Goal: Navigation & Orientation: Find specific page/section

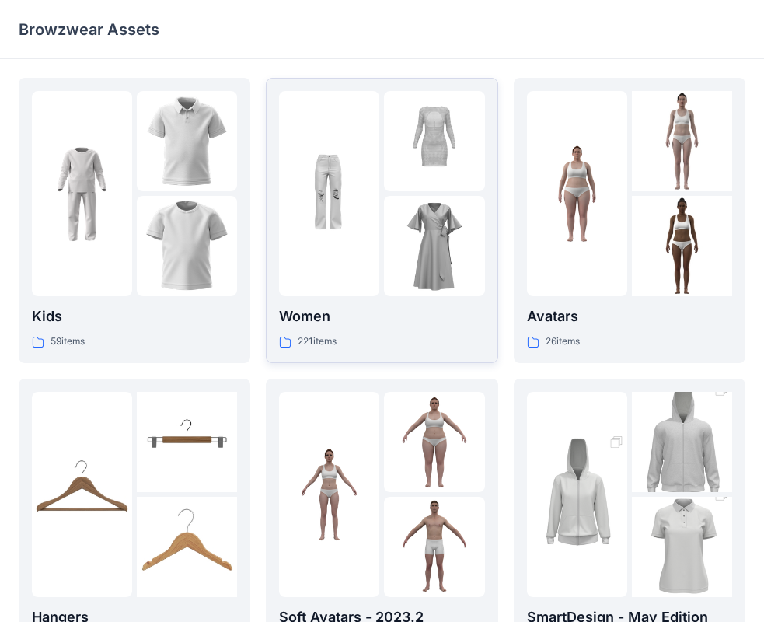
click at [423, 166] on img at bounding box center [434, 141] width 100 height 100
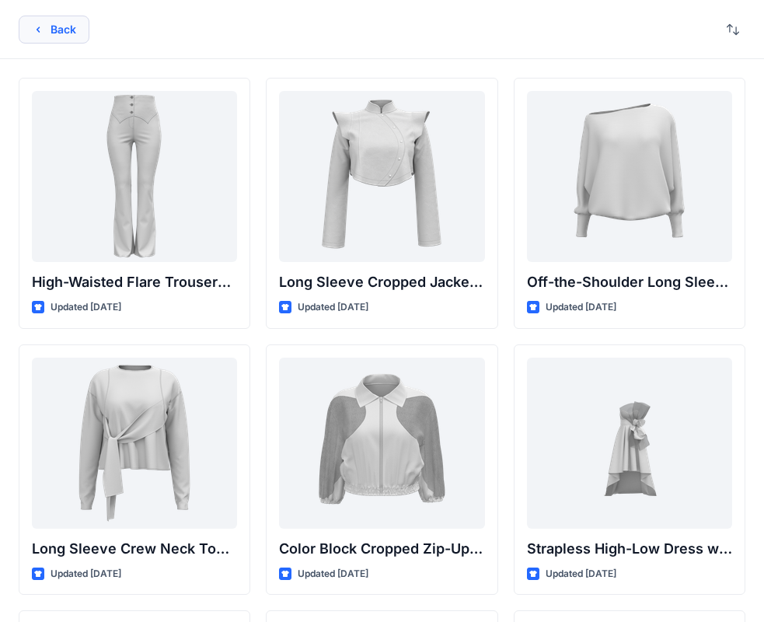
click at [45, 26] on button "Back" at bounding box center [54, 30] width 71 height 28
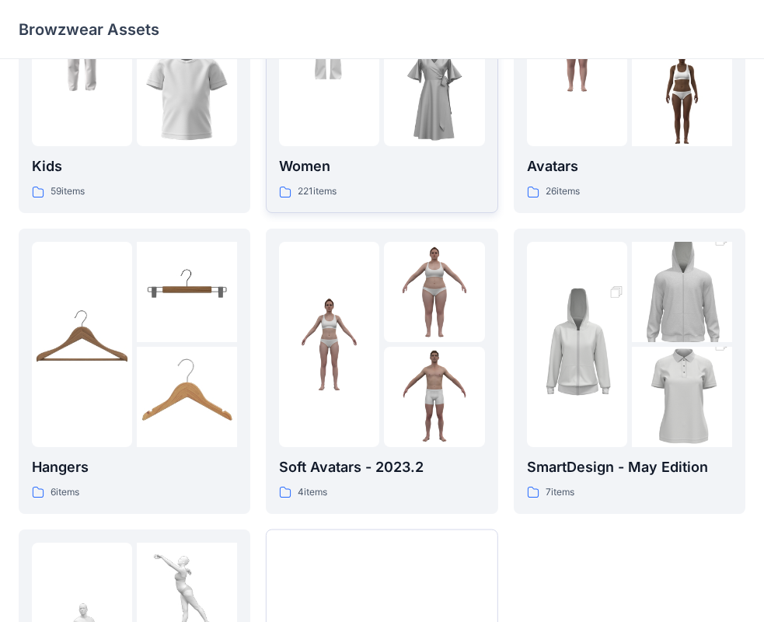
scroll to position [155, 0]
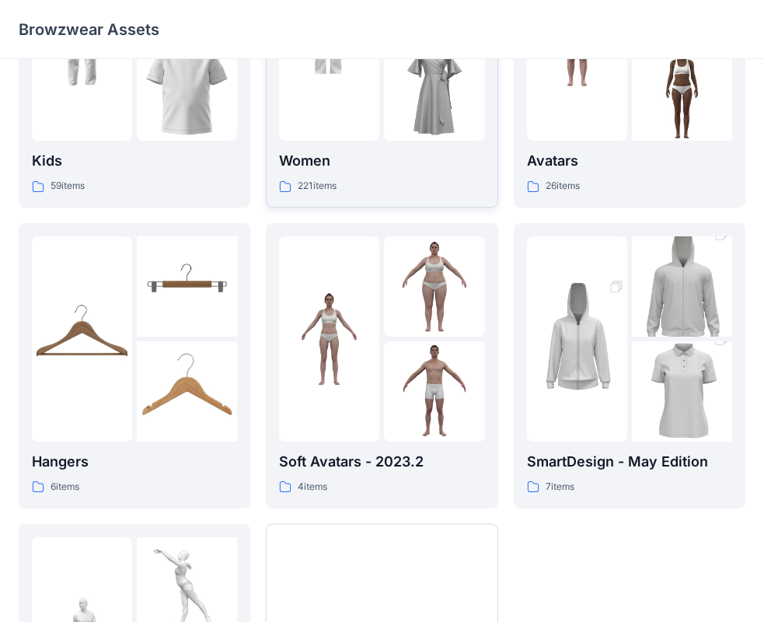
click at [374, 160] on p "Women" at bounding box center [381, 161] width 205 height 22
